Goal: Transaction & Acquisition: Purchase product/service

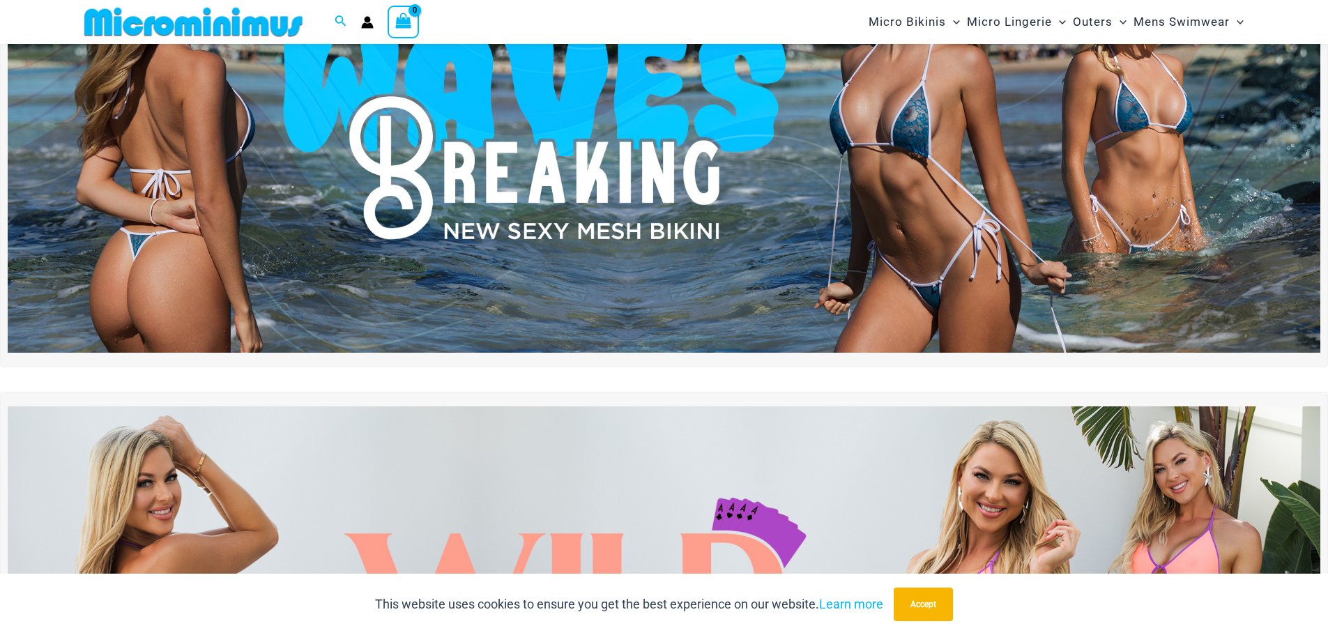
scroll to position [198, 0]
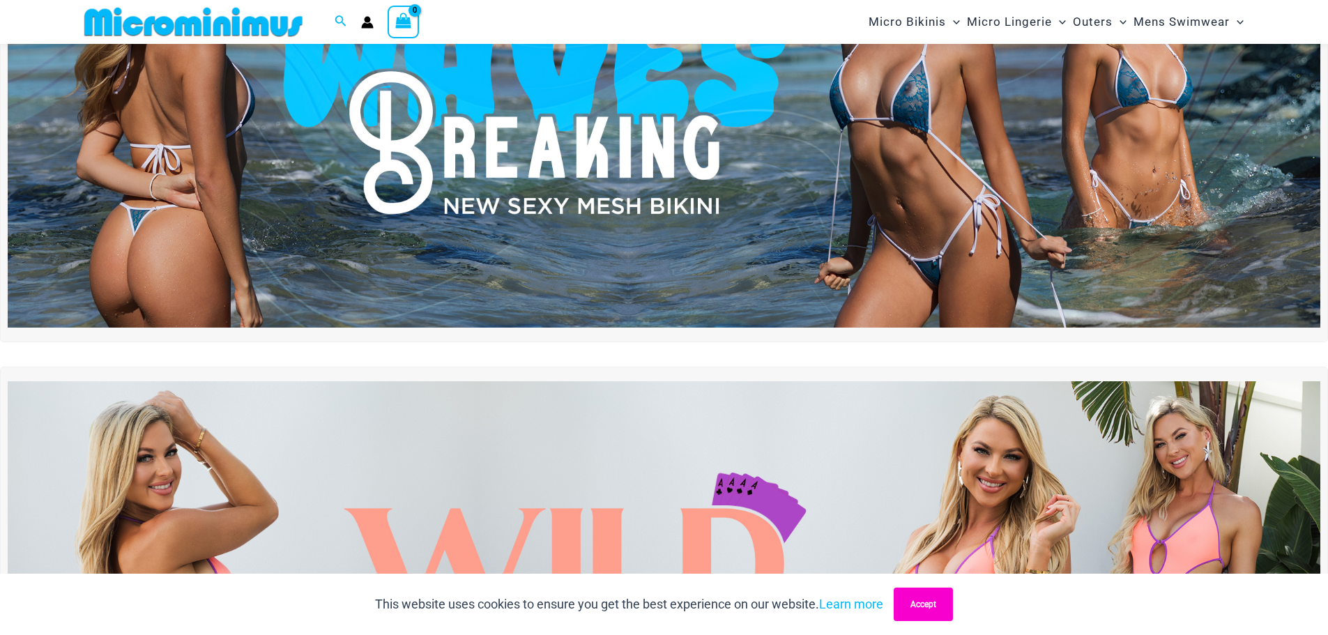
click at [933, 606] on button "Accept" at bounding box center [923, 604] width 59 height 33
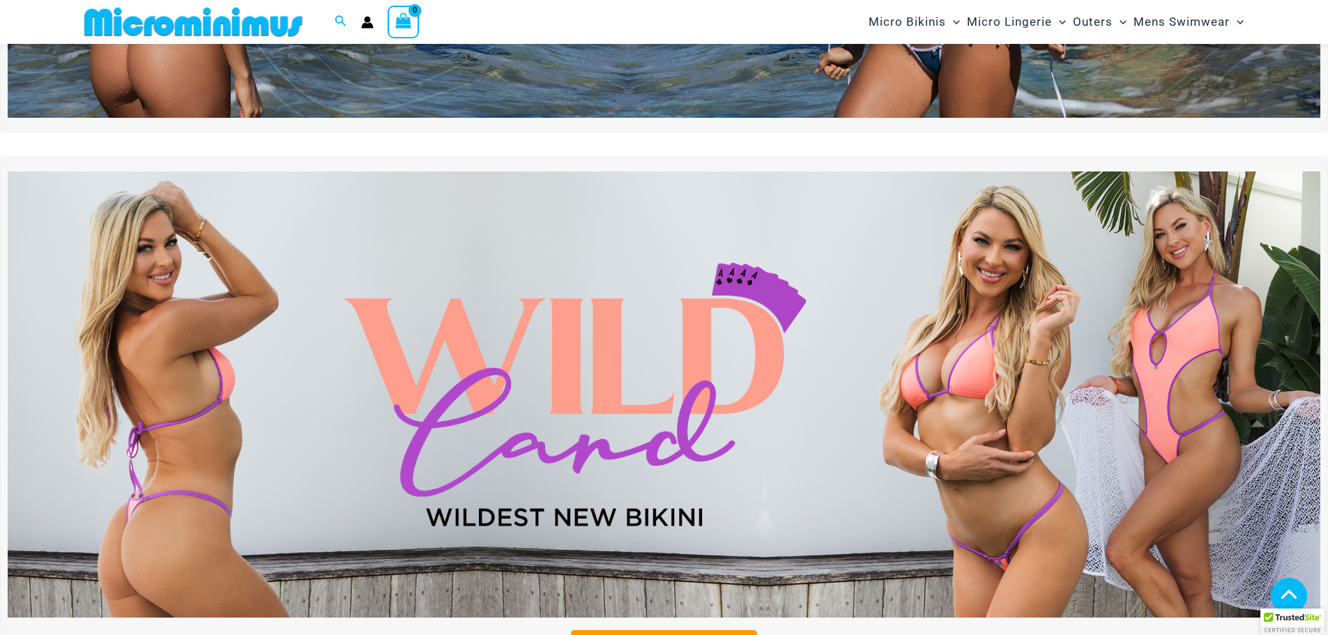
scroll to position [477, 0]
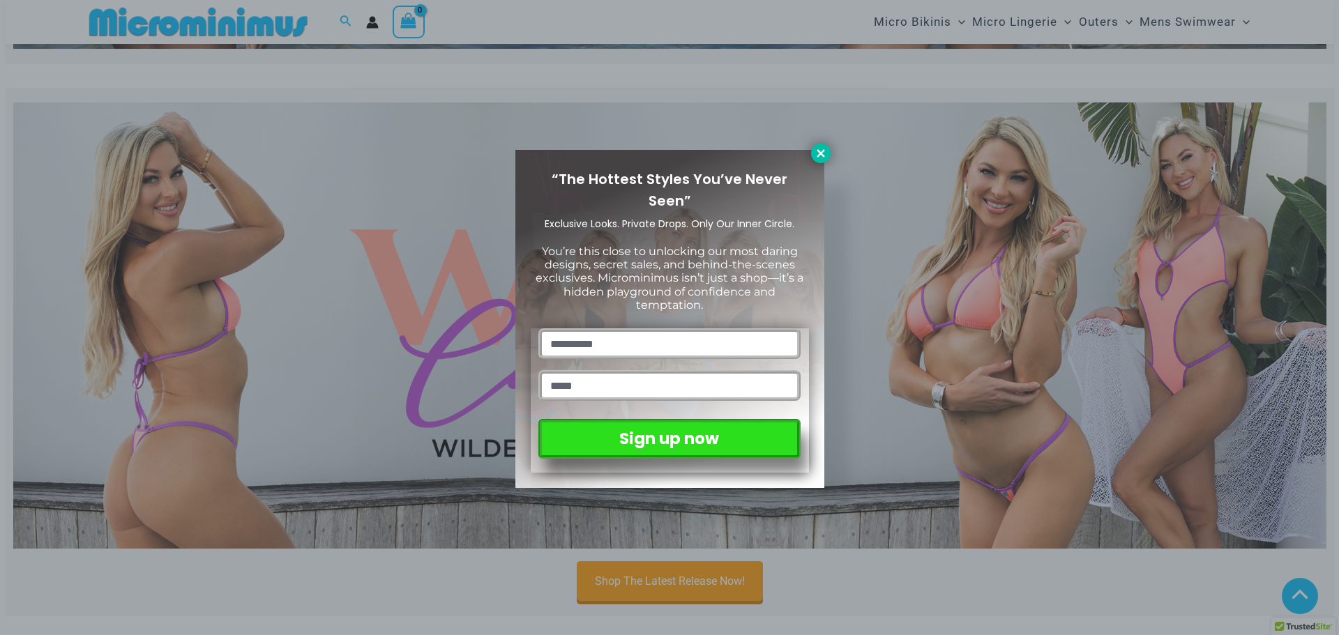
click at [821, 151] on icon at bounding box center [821, 153] width 13 height 13
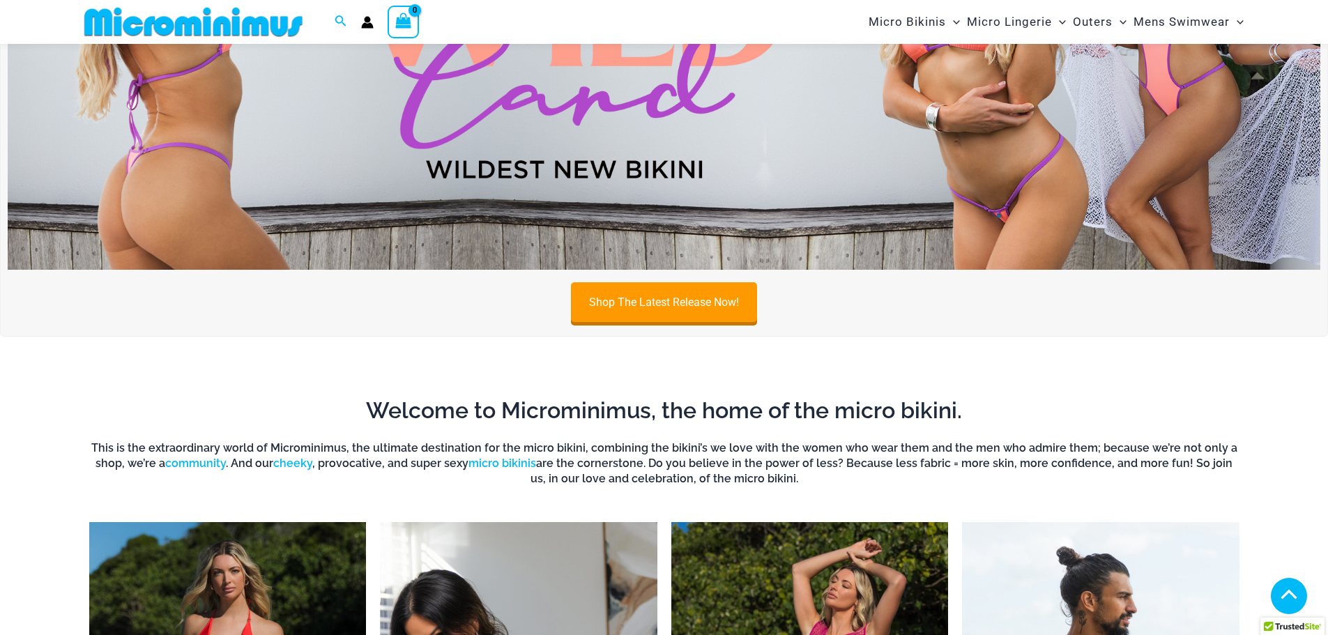
scroll to position [407, 0]
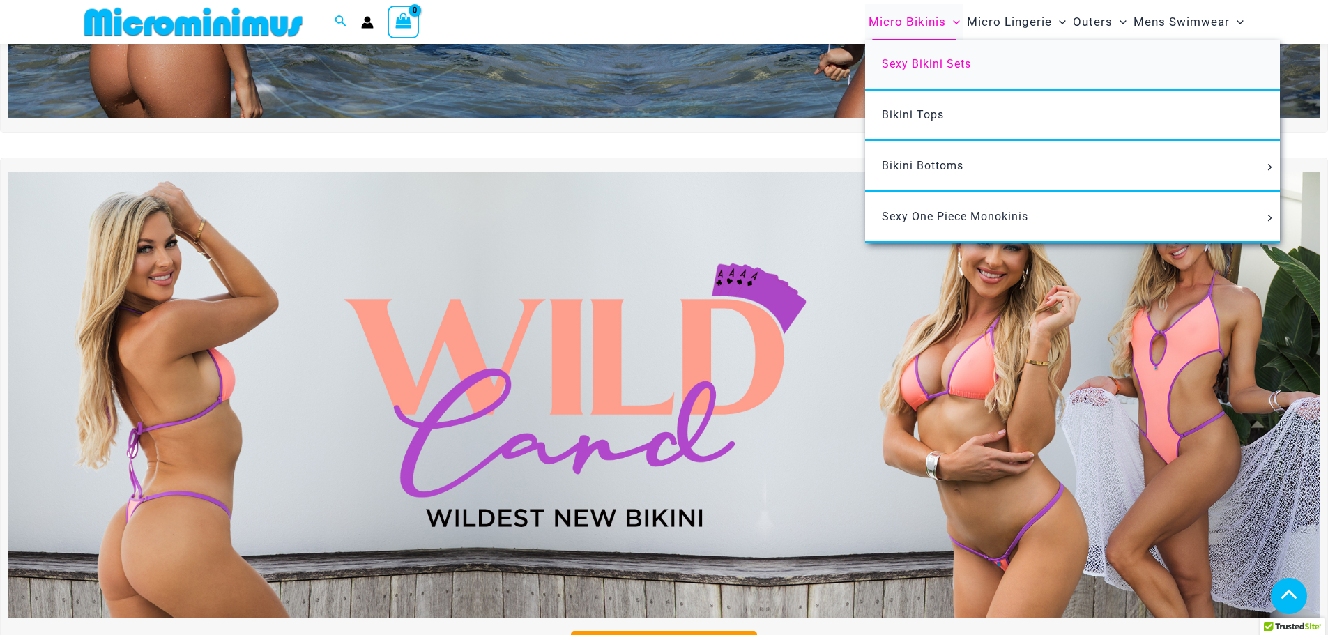
click at [937, 63] on span "Sexy Bikini Sets" at bounding box center [926, 63] width 89 height 13
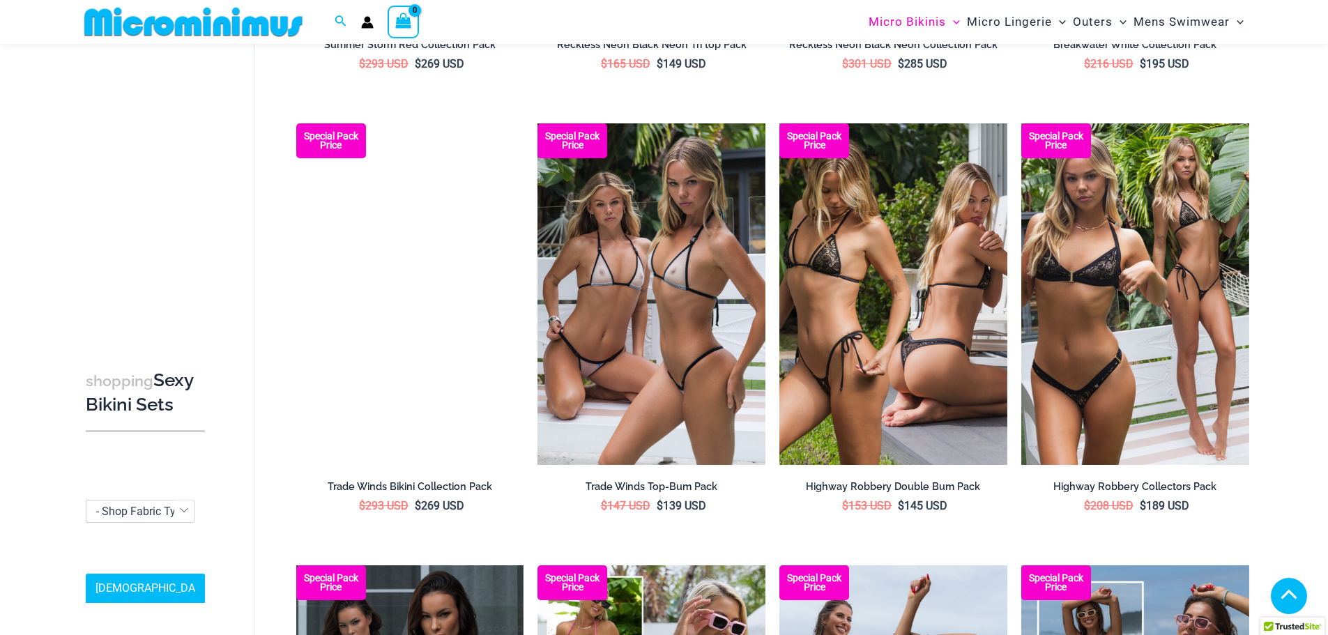
scroll to position [1383, 0]
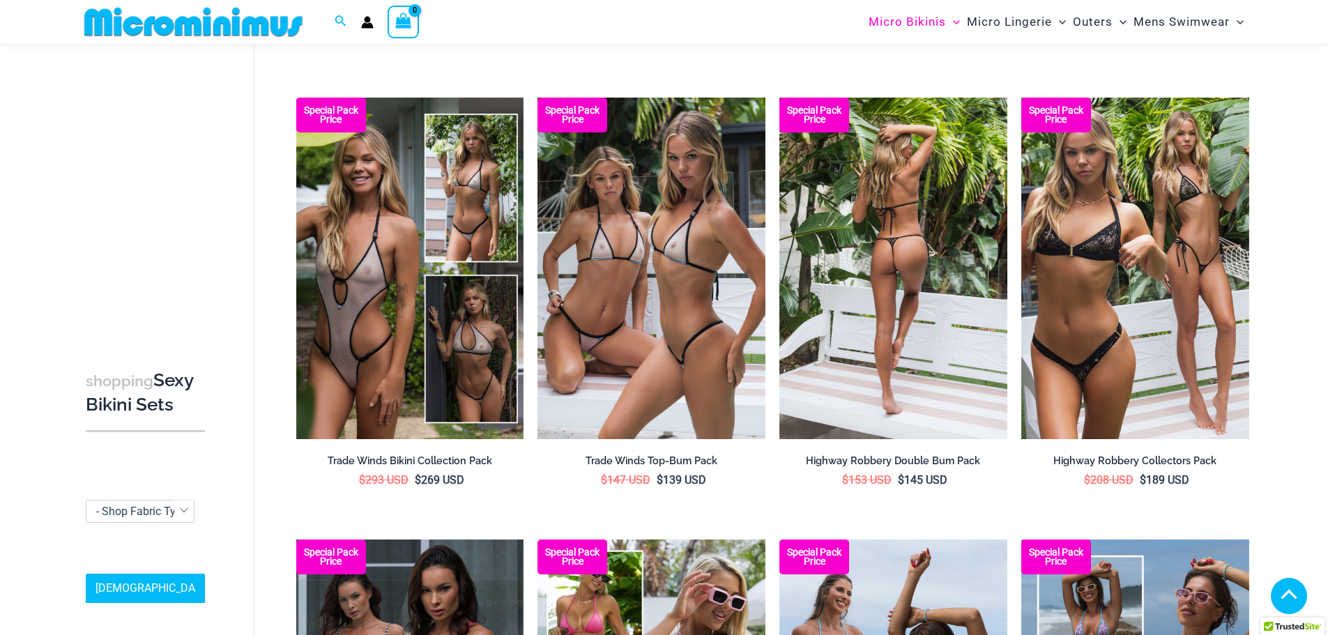
click at [900, 301] on img at bounding box center [894, 269] width 228 height 342
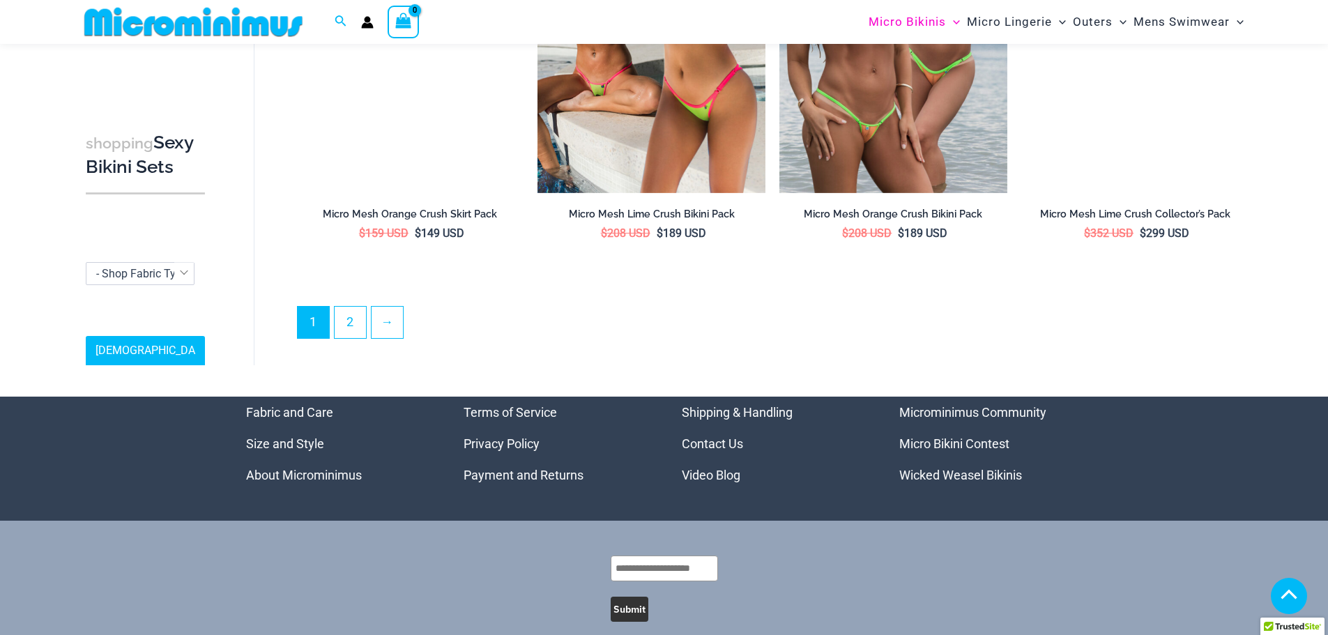
scroll to position [3405, 0]
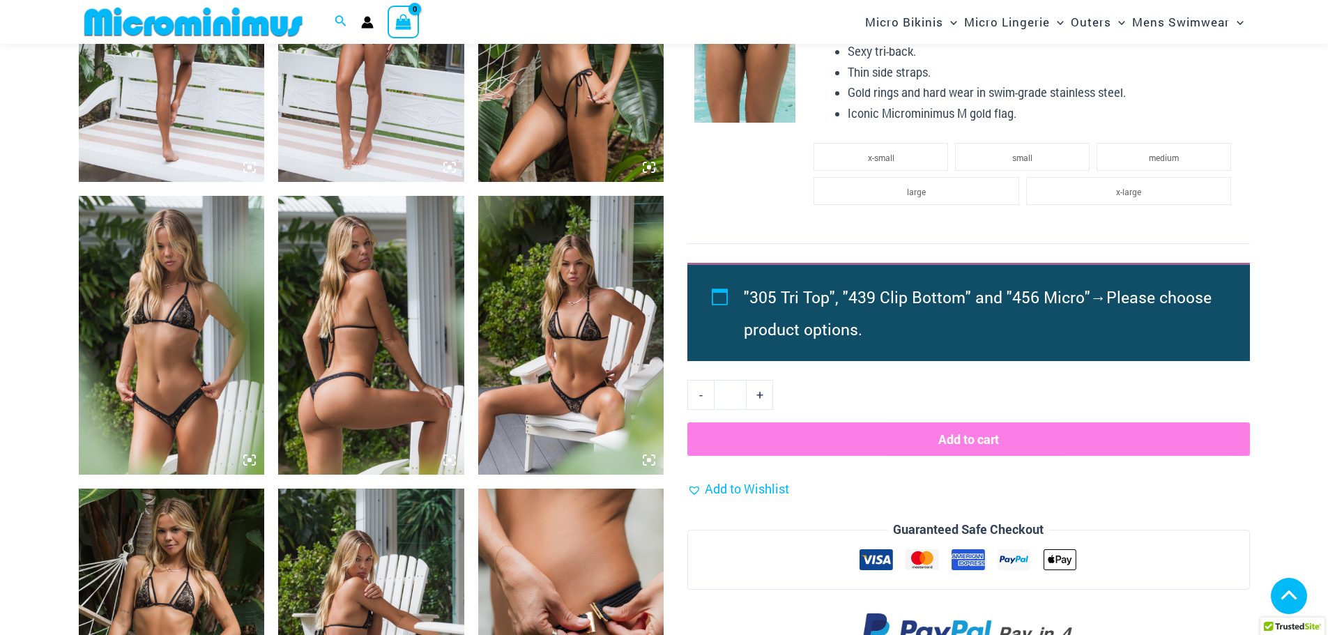
scroll to position [1253, 0]
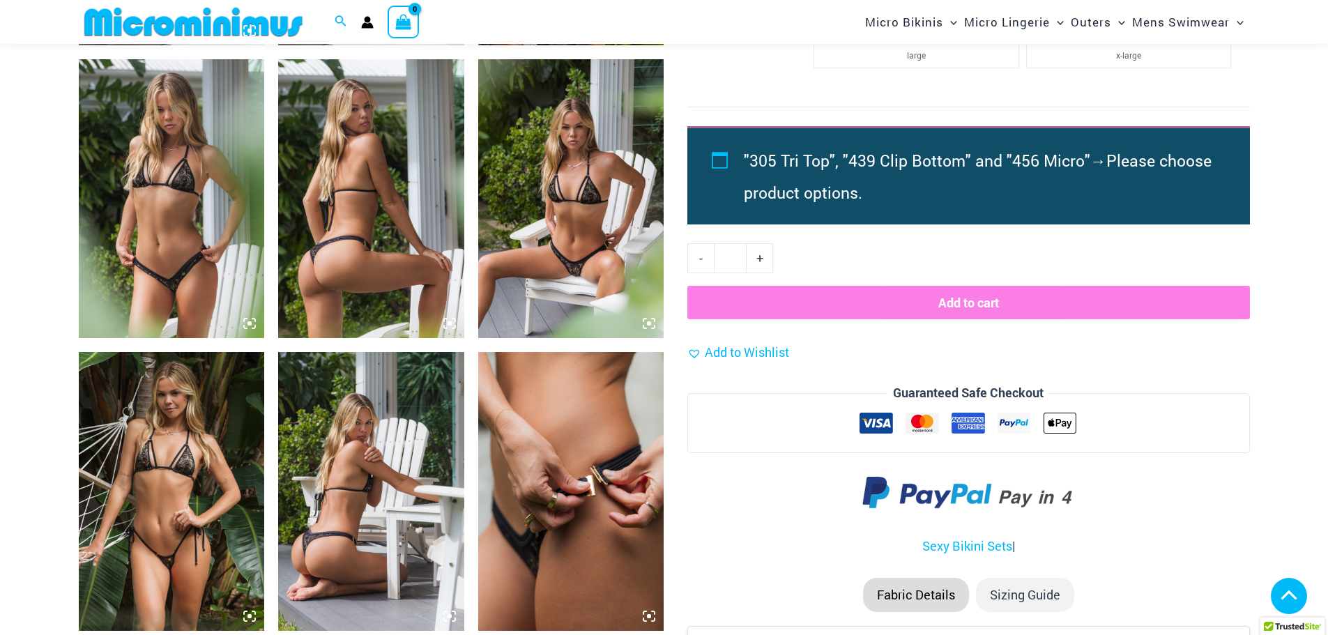
click at [182, 469] on img at bounding box center [172, 491] width 186 height 279
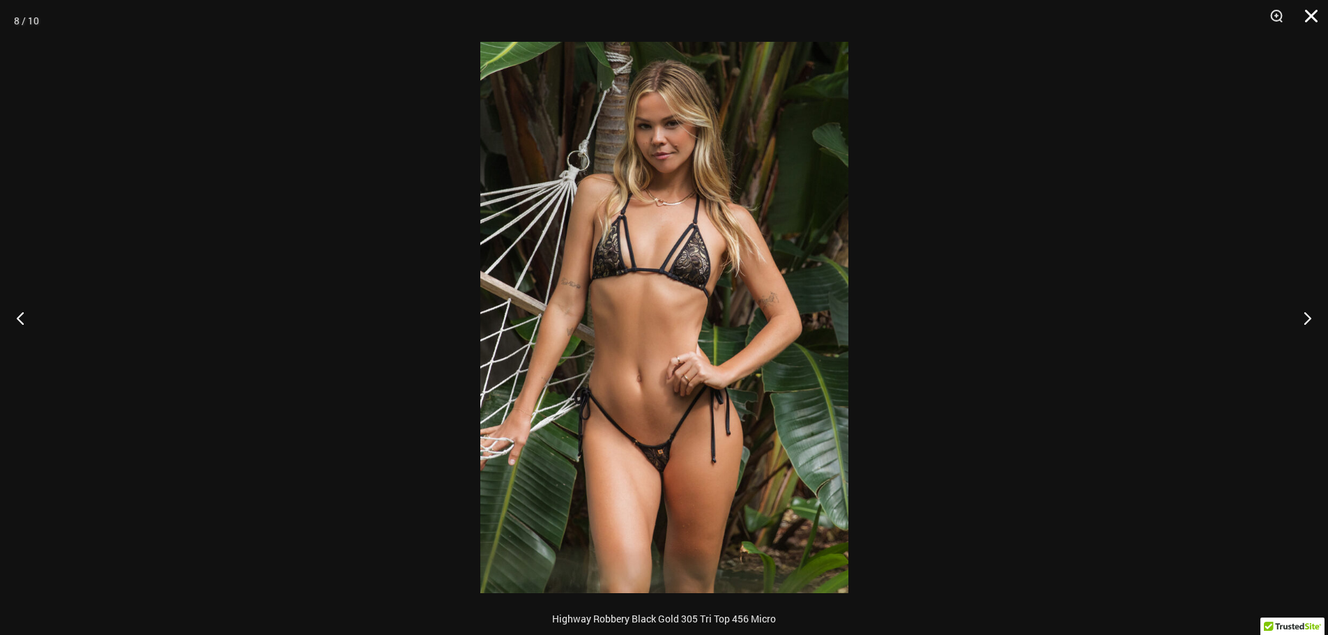
click at [1312, 12] on button "Close" at bounding box center [1306, 21] width 35 height 42
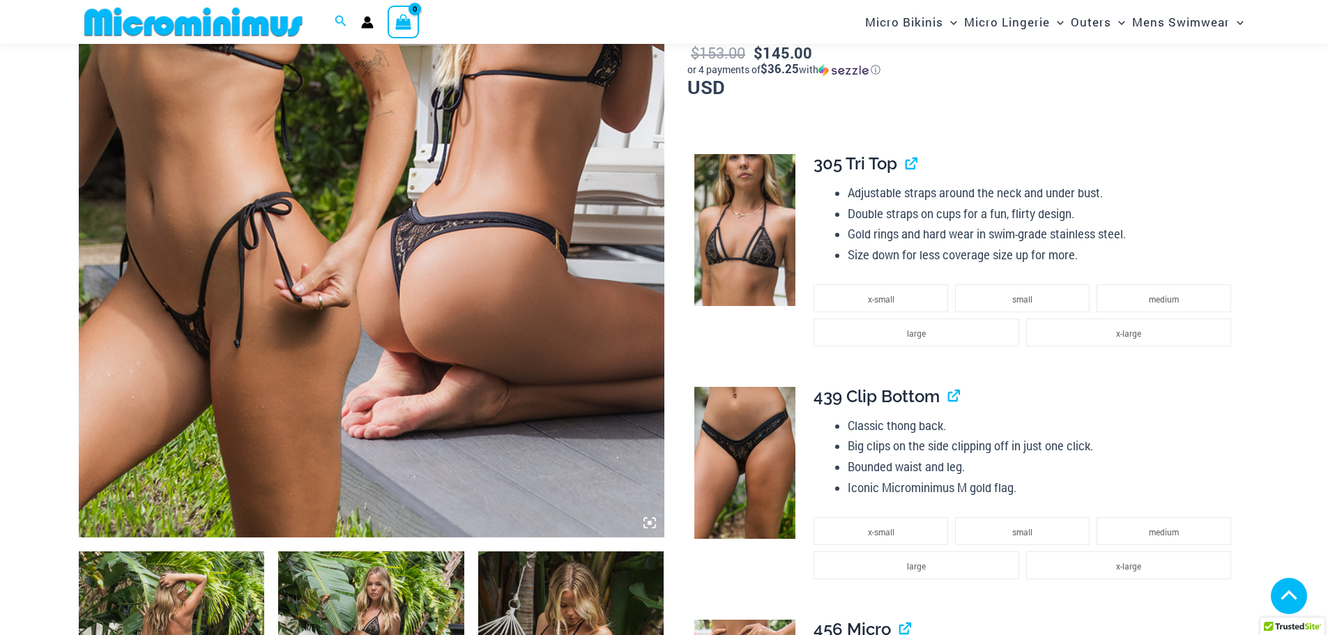
scroll to position [277, 0]
